Goal: Browse casually

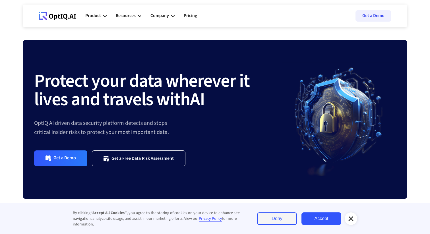
scroll to position [15, 0]
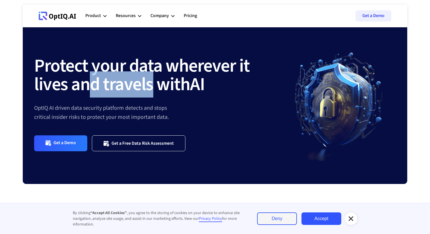
drag, startPoint x: 91, startPoint y: 92, endPoint x: 154, endPoint y: 90, distance: 62.6
click at [154, 90] on strong "Protect your data wherever it lives and travels with" at bounding box center [141, 75] width 215 height 45
drag, startPoint x: 154, startPoint y: 90, endPoint x: 74, endPoint y: 80, distance: 79.7
click at [74, 80] on strong "Protect your data wherever it lives and travels with" at bounding box center [141, 75] width 215 height 45
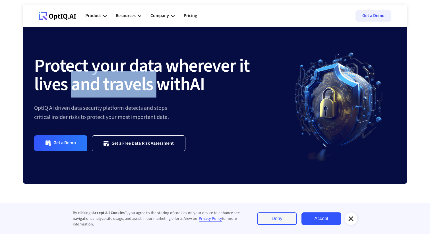
click at [74, 80] on strong "Protect your data wherever it lives and travels with" at bounding box center [141, 75] width 215 height 45
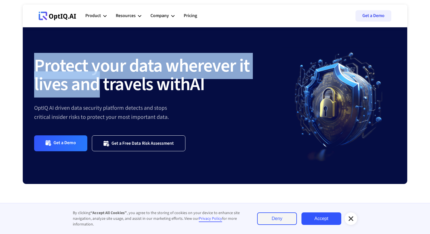
drag, startPoint x: 74, startPoint y: 80, endPoint x: 16, endPoint y: 67, distance: 60.3
click at [16, 67] on div "Protect your data wherever it lives and travels with AI OptIQ AI driven data se…" at bounding box center [215, 126] width 398 height 203
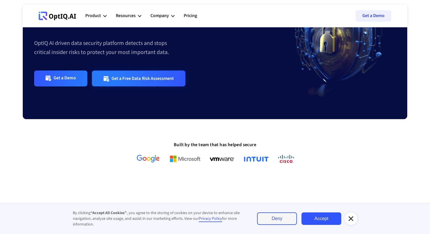
scroll to position [115, 0]
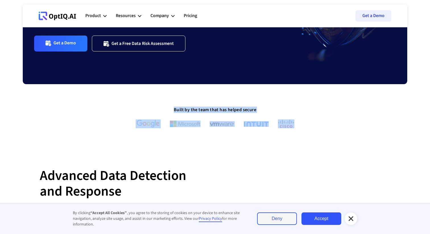
drag, startPoint x: 165, startPoint y: 108, endPoint x: 275, endPoint y: 142, distance: 114.9
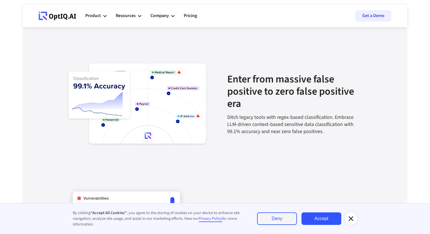
scroll to position [650, 0]
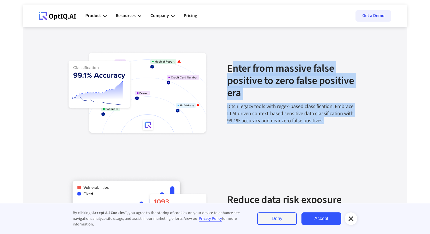
drag, startPoint x: 231, startPoint y: 66, endPoint x: 335, endPoint y: 122, distance: 117.9
click at [341, 122] on div "Enter from massive false positive to zero false positive era Ditch legacy tools…" at bounding box center [295, 93] width 136 height 62
click at [335, 122] on div "Ditch legacy tools with regex-based classification. Embrace LLM-driven context-…" at bounding box center [295, 114] width 136 height 22
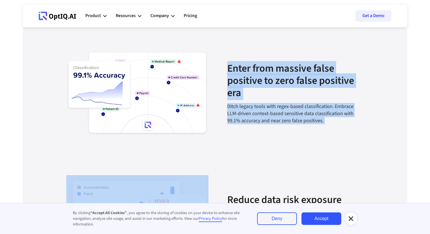
drag, startPoint x: 335, startPoint y: 122, endPoint x: 231, endPoint y: 65, distance: 118.8
click at [231, 65] on div "Enter from massive false positive to zero false positive era Ditch legacy tools…" at bounding box center [295, 93] width 136 height 62
click at [231, 65] on strong "Enter from massive false positive to zero false positive era" at bounding box center [290, 80] width 127 height 39
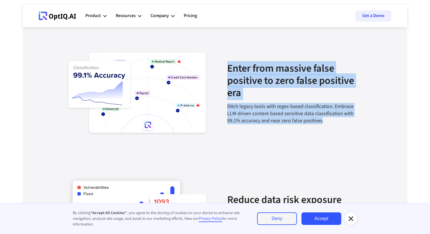
drag, startPoint x: 231, startPoint y: 65, endPoint x: 300, endPoint y: 118, distance: 87.1
click at [302, 119] on div "Enter from massive false positive to zero false positive era Ditch legacy tools…" at bounding box center [295, 93] width 136 height 62
click at [300, 118] on div "Ditch legacy tools with regex-based classification. Embrace LLM-driven context-…" at bounding box center [295, 114] width 136 height 22
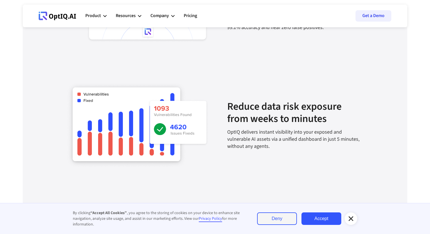
scroll to position [757, 0]
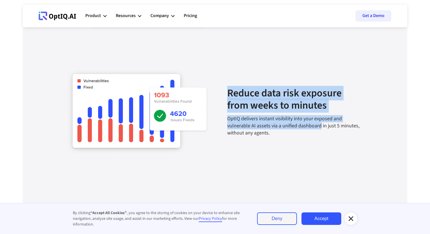
drag, startPoint x: 223, startPoint y: 92, endPoint x: 319, endPoint y: 128, distance: 102.6
click at [319, 128] on div "Reduce data risk exposure from weeks to minutes OptIQ delivers instant visibili…" at bounding box center [215, 98] width 316 height 125
click at [319, 128] on div "OptIQ delivers instant visibility into your exposed and vulnerable AI assets vi…" at bounding box center [295, 126] width 136 height 22
drag, startPoint x: 319, startPoint y: 138, endPoint x: 219, endPoint y: 86, distance: 112.7
click at [219, 86] on div "Reduce data risk exposure from weeks to minutes OptIQ delivers instant visibili…" at bounding box center [215, 98] width 316 height 125
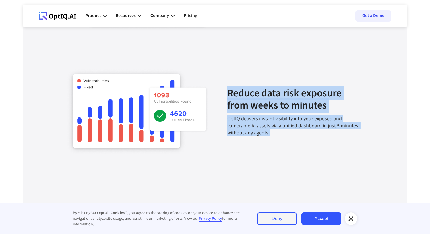
click at [219, 86] on div "Reduce data risk exposure from weeks to minutes OptIQ delivers instant visibili…" at bounding box center [215, 98] width 316 height 125
drag, startPoint x: 219, startPoint y: 86, endPoint x: 295, endPoint y: 136, distance: 90.5
click at [295, 136] on div "Reduce data risk exposure from weeks to minutes OptIQ delivers instant visibili…" at bounding box center [215, 98] width 316 height 125
click at [295, 136] on div "OptIQ delivers instant visibility into your exposed and vulnerable AI assets vi…" at bounding box center [295, 126] width 136 height 22
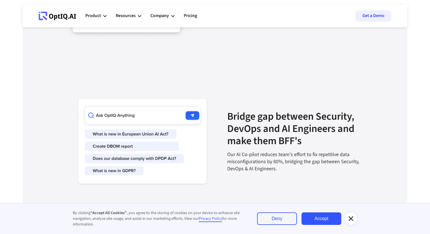
scroll to position [887, 0]
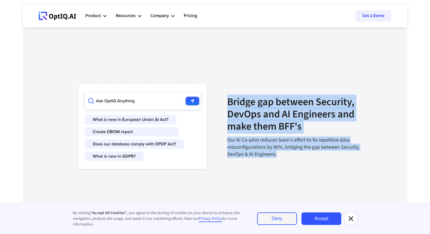
drag, startPoint x: 225, startPoint y: 105, endPoint x: 284, endPoint y: 160, distance: 81.1
click at [284, 160] on section "Bridge gap between Security, DevOps and AI Engineers and make them BFF's Our AI…" at bounding box center [215, 114] width 316 height 142
drag, startPoint x: 284, startPoint y: 160, endPoint x: 231, endPoint y: 100, distance: 80.4
click at [231, 100] on section "Bridge gap between Security, DevOps and AI Engineers and make them BFF's Our AI…" at bounding box center [215, 114] width 316 height 142
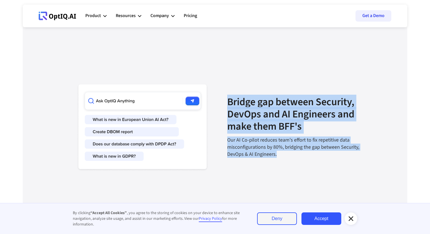
click at [231, 100] on strong "Bridge gap between Security, DevOps and AI Engineers and make them BFF's" at bounding box center [290, 114] width 127 height 39
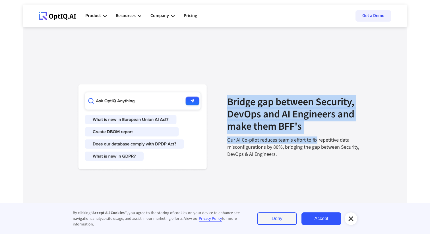
drag, startPoint x: 231, startPoint y: 100, endPoint x: 311, endPoint y: 143, distance: 90.4
click at [311, 143] on div "Bridge gap between Security, DevOps and AI Engineers and make them BFF's Our AI…" at bounding box center [295, 127] width 136 height 62
click at [311, 143] on div "Our AI Co-pilot reduces team's effort to fix repetitive data misconfigurations …" at bounding box center [295, 147] width 136 height 22
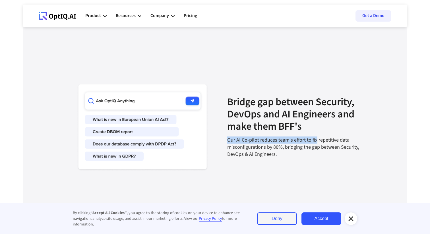
drag, startPoint x: 311, startPoint y: 143, endPoint x: 268, endPoint y: 135, distance: 43.7
click at [268, 135] on div "Bridge gap between Security, DevOps and AI Engineers and make them BFF's Our AI…" at bounding box center [295, 127] width 136 height 62
click at [268, 135] on div "Bridge gap between Security, DevOps and AI Engineers and make them BFF's" at bounding box center [295, 116] width 136 height 41
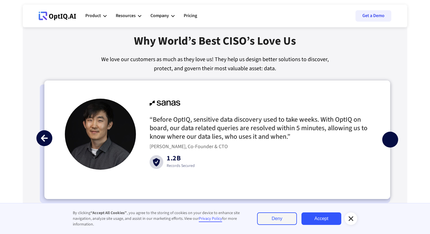
scroll to position [1311, 0]
